Goal: Information Seeking & Learning: Learn about a topic

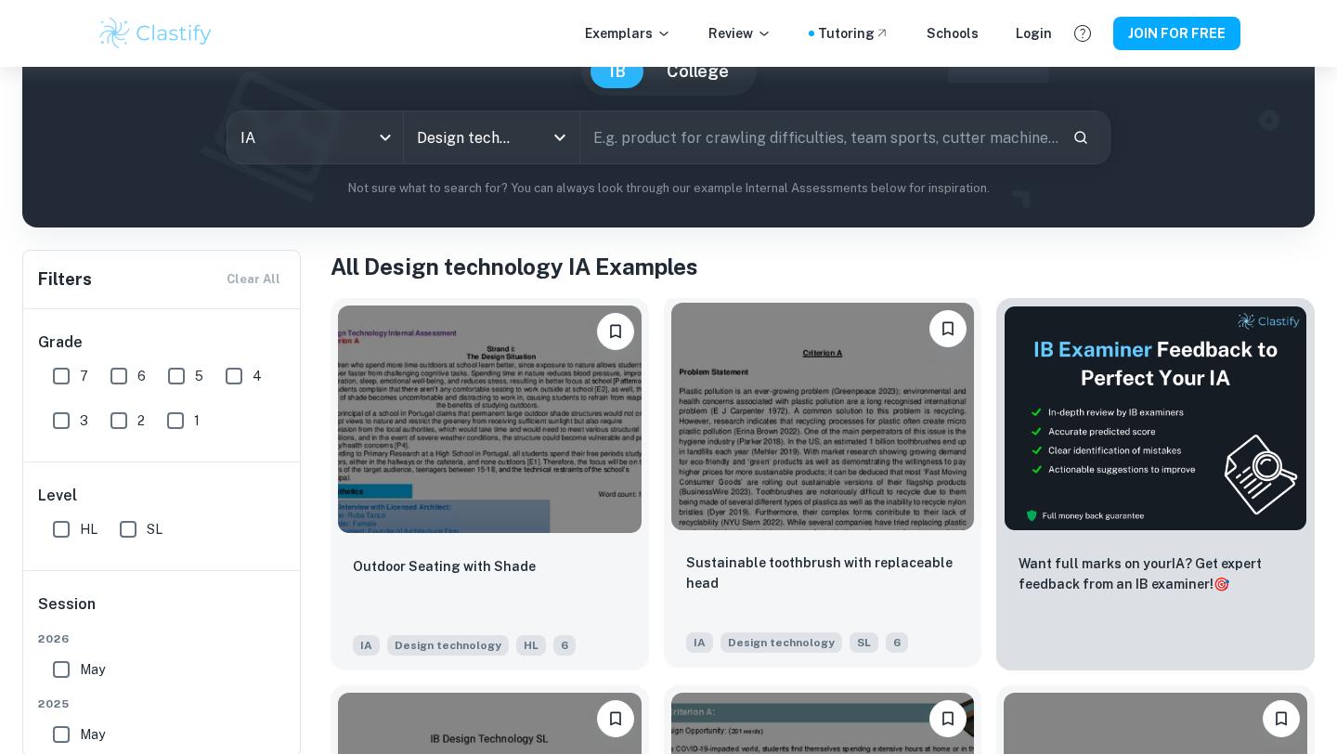
scroll to position [218, 0]
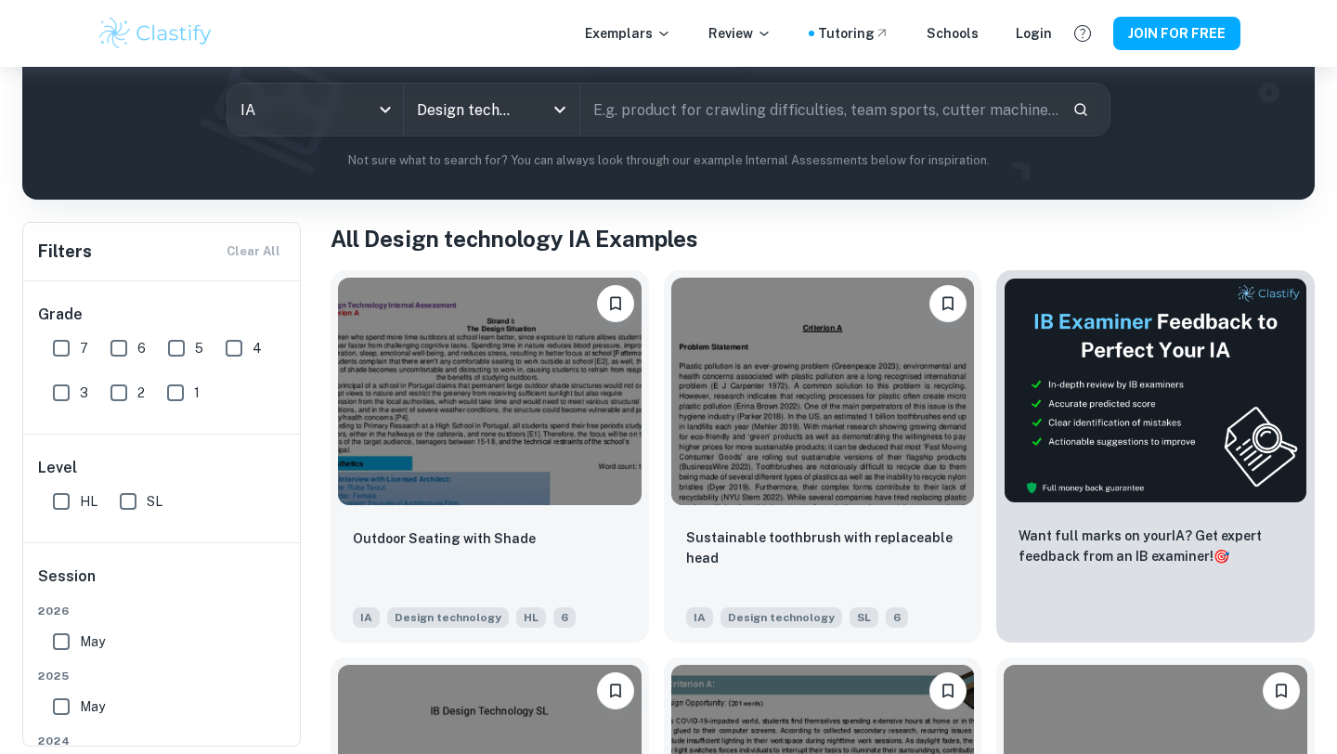
click at [55, 345] on input "7" at bounding box center [61, 348] width 37 height 37
checkbox input "true"
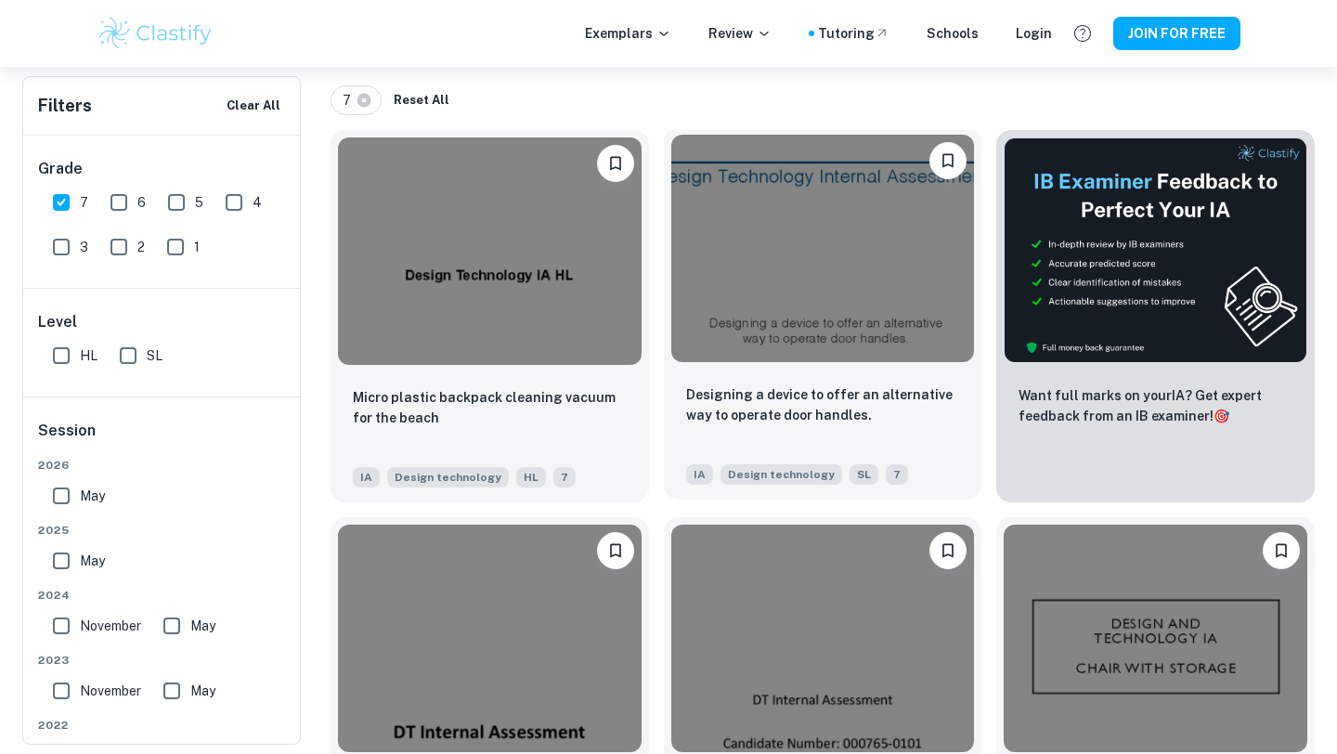
scroll to position [424, 0]
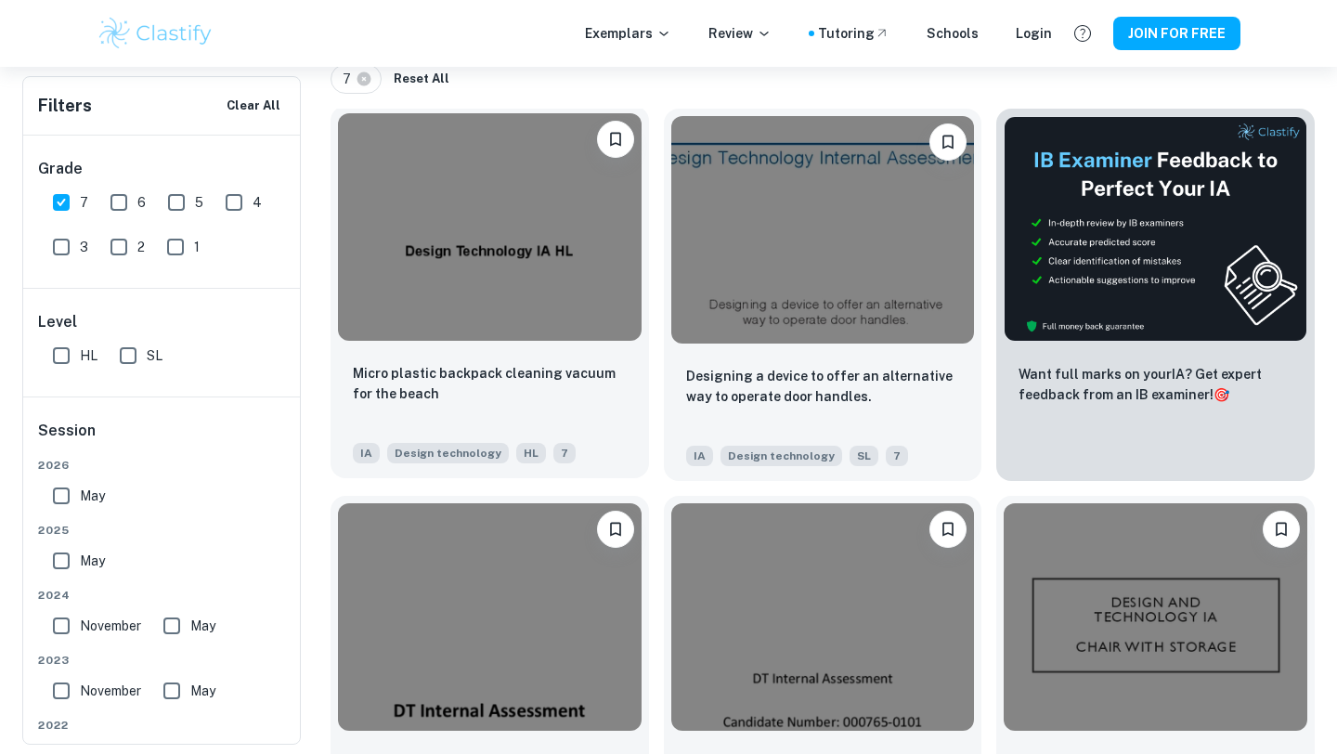
click at [555, 277] on img at bounding box center [490, 227] width 304 height 228
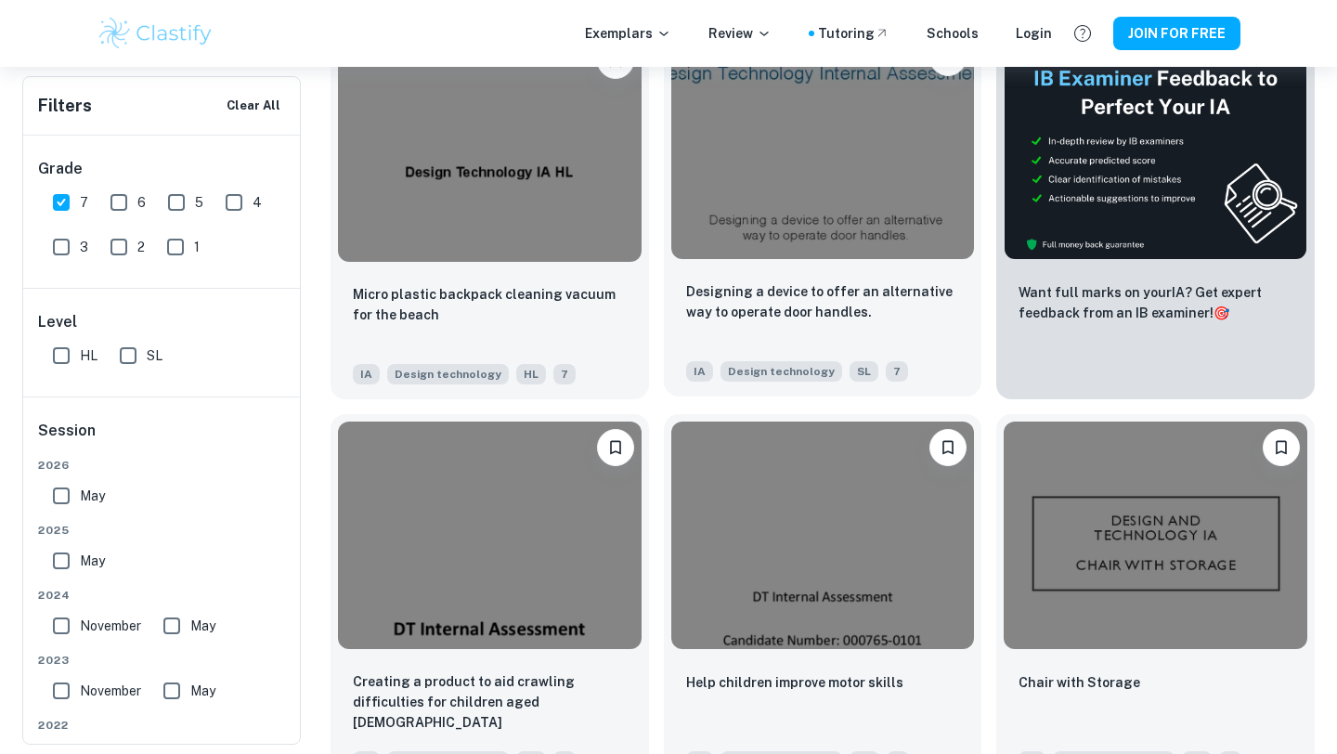
scroll to position [512, 0]
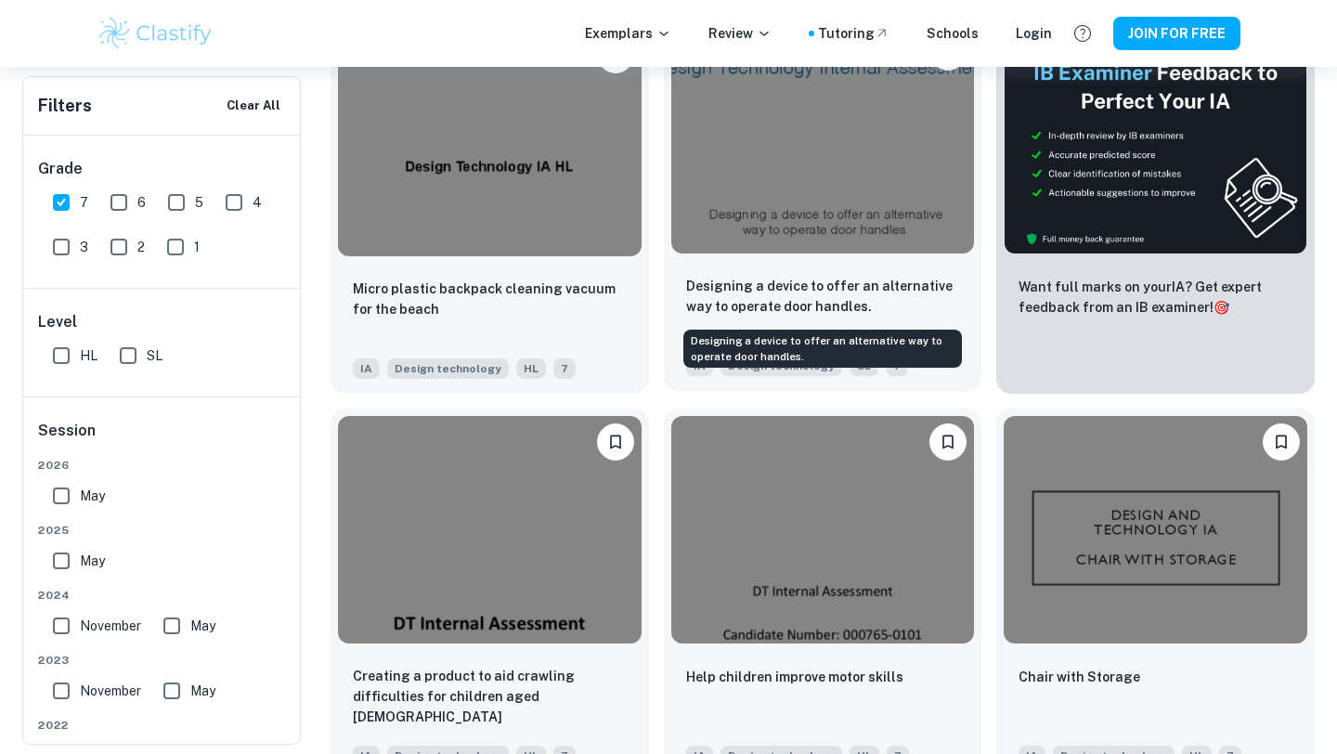
click at [787, 280] on p "Designing a device to offer an alternative way to operate door handles." at bounding box center [823, 296] width 274 height 41
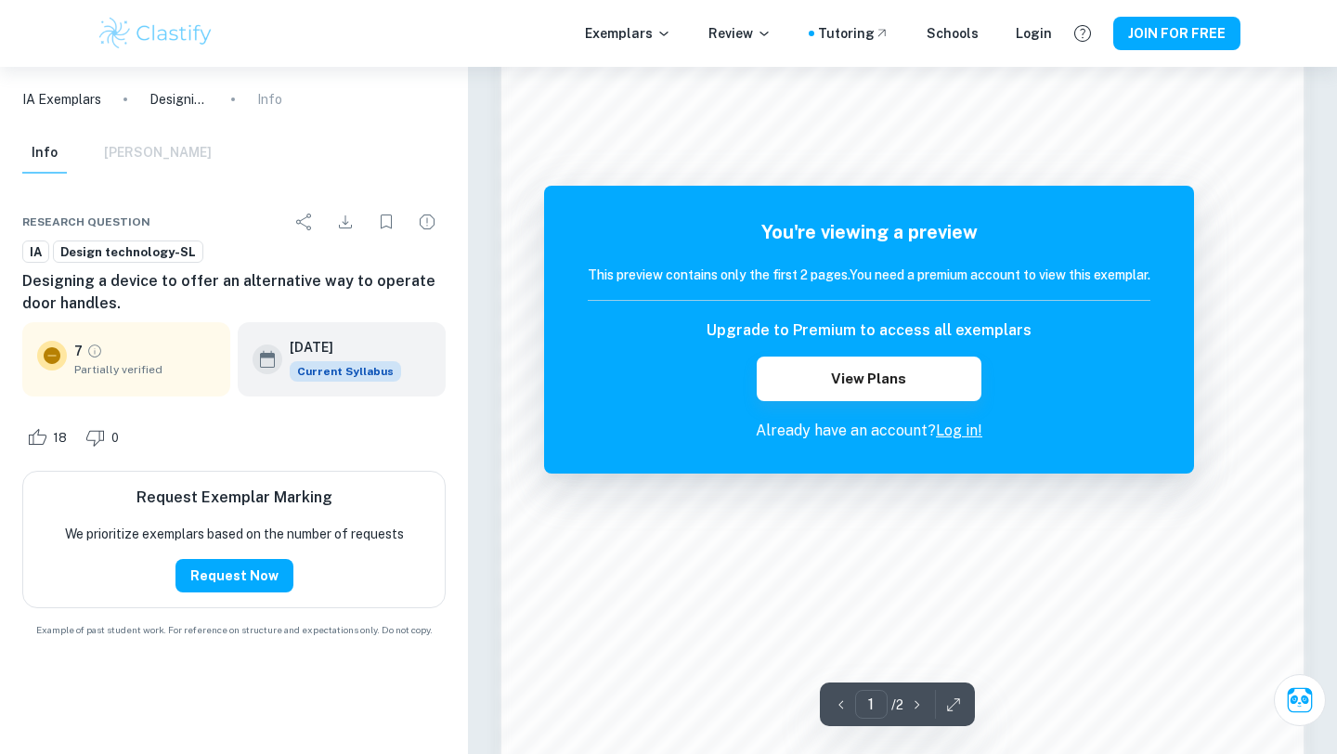
scroll to position [1430, 0]
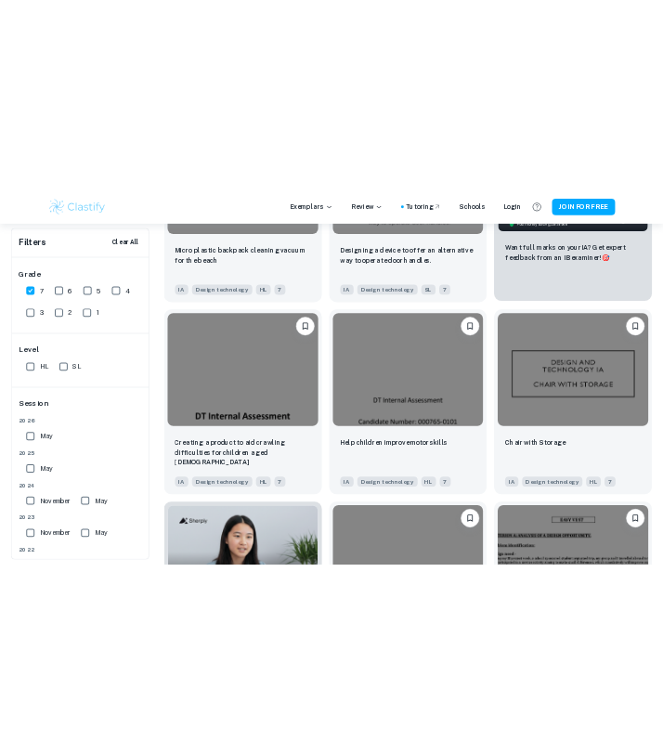
scroll to position [808, 0]
